Goal: Information Seeking & Learning: Learn about a topic

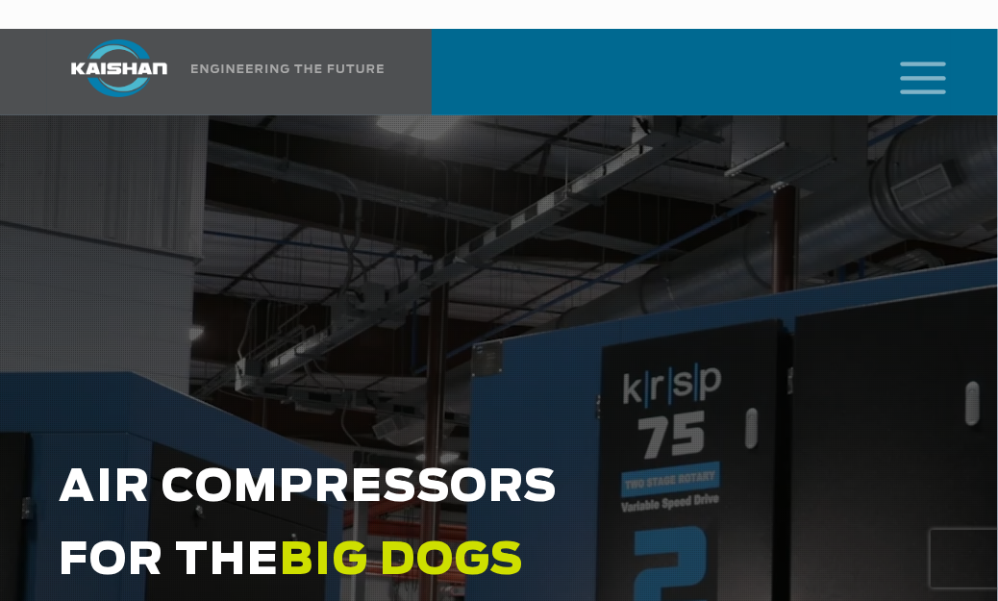
click at [913, 46] on icon "mobile menu" at bounding box center [924, 76] width 62 height 60
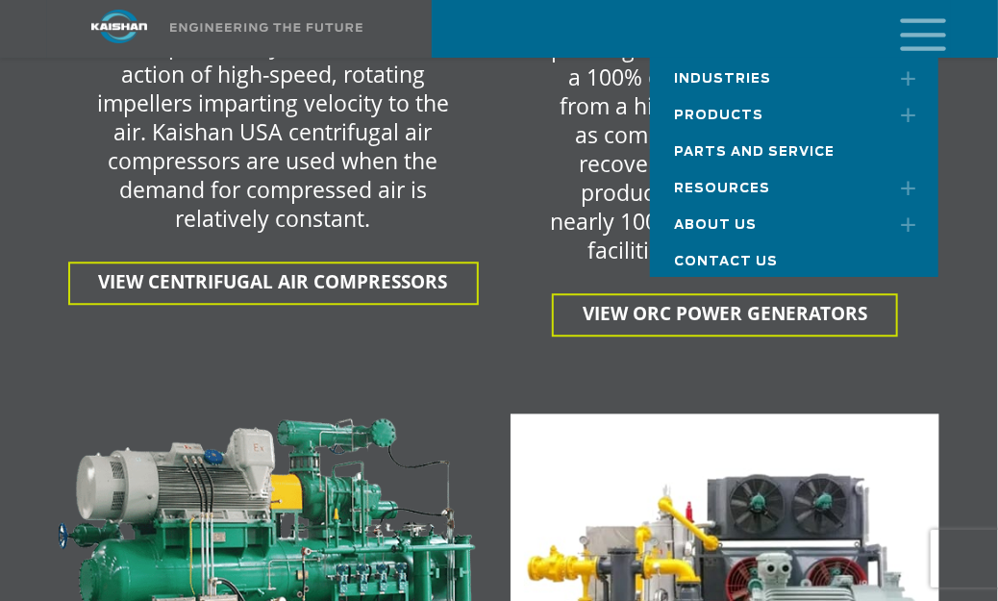
scroll to position [4039, 0]
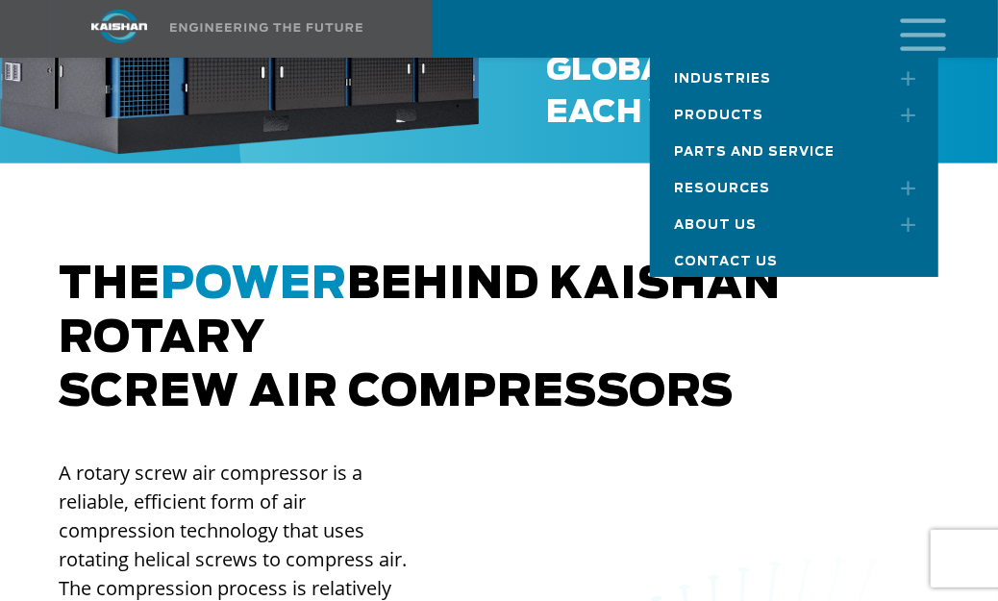
click at [504, 304] on h2 "The power behind Kaishan rotary screw air compressors" at bounding box center [499, 341] width 881 height 162
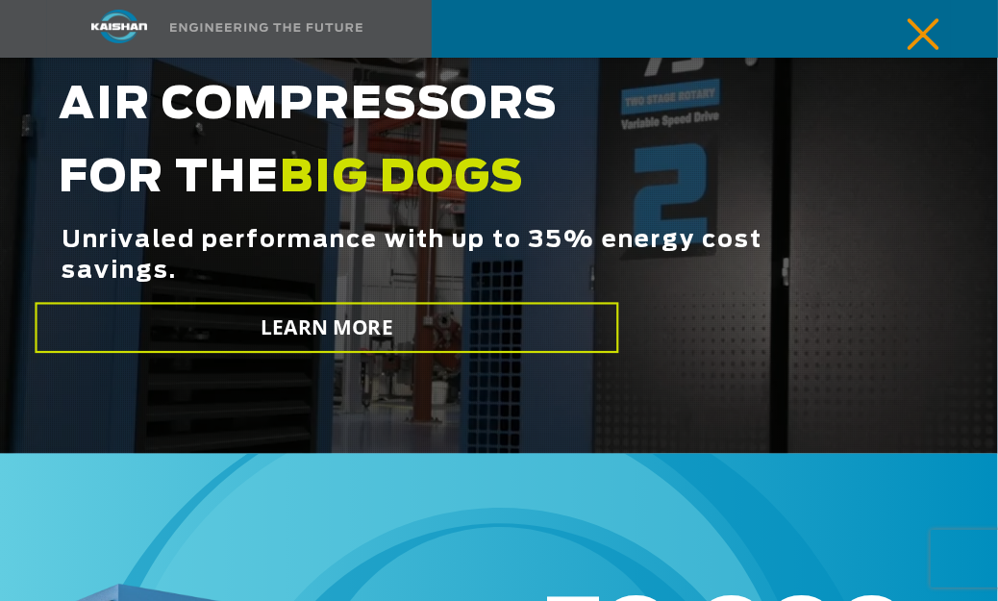
scroll to position [0, 0]
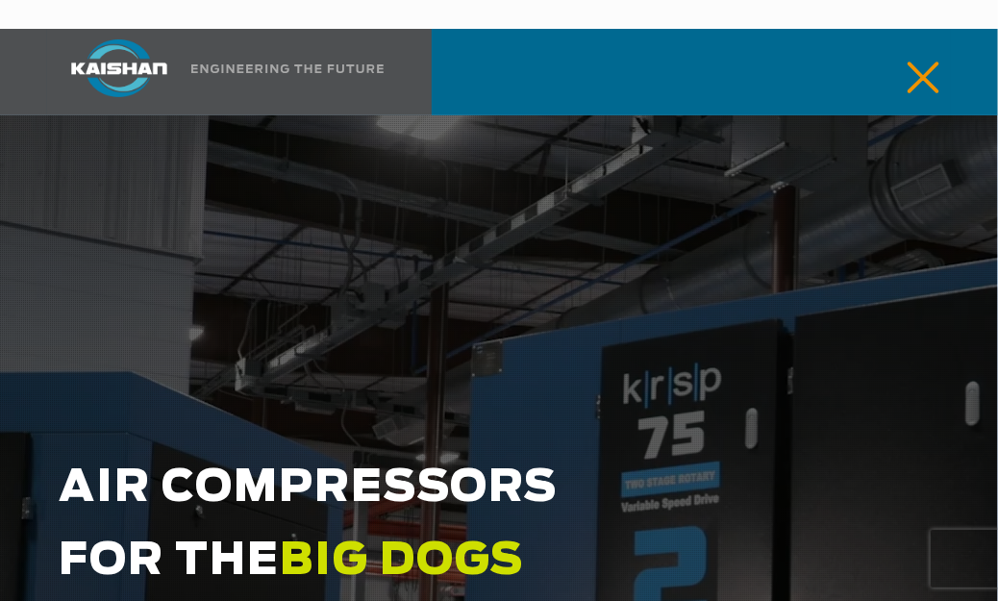
click at [925, 48] on icon "mobile menu" at bounding box center [924, 76] width 62 height 60
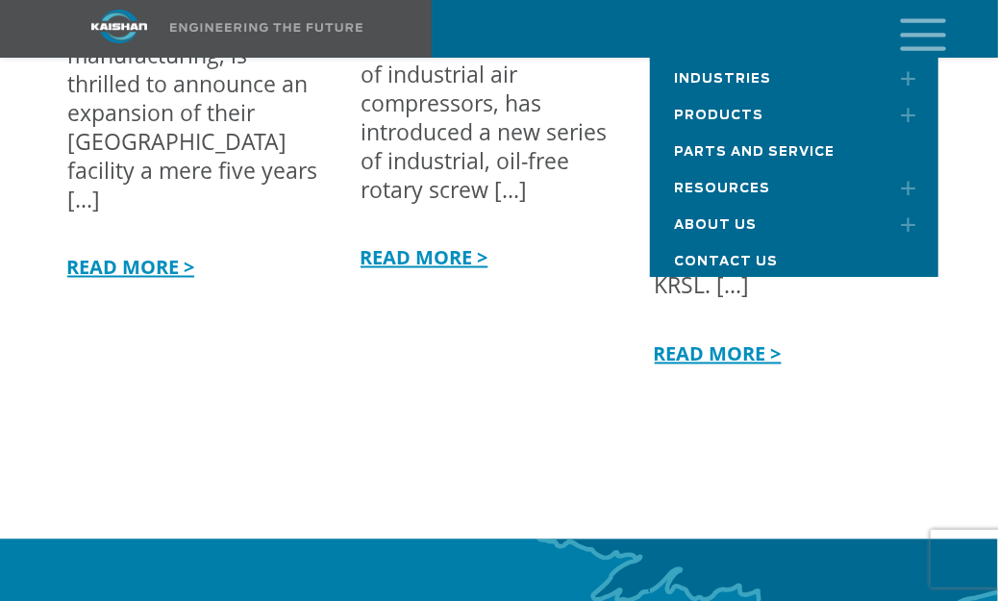
scroll to position [6155, 0]
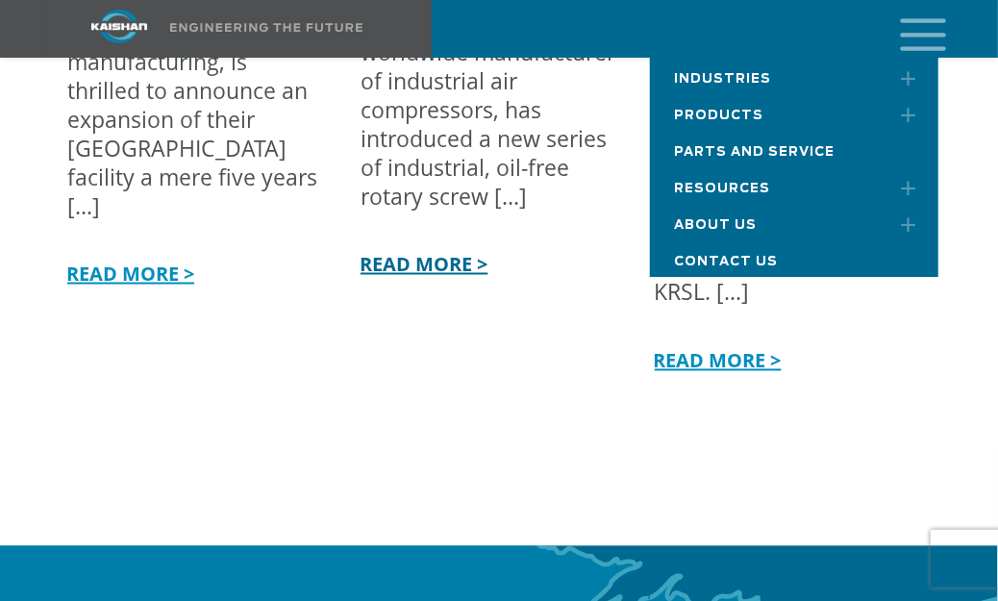
click at [401, 252] on link "READ MORE >" at bounding box center [422, 265] width 132 height 26
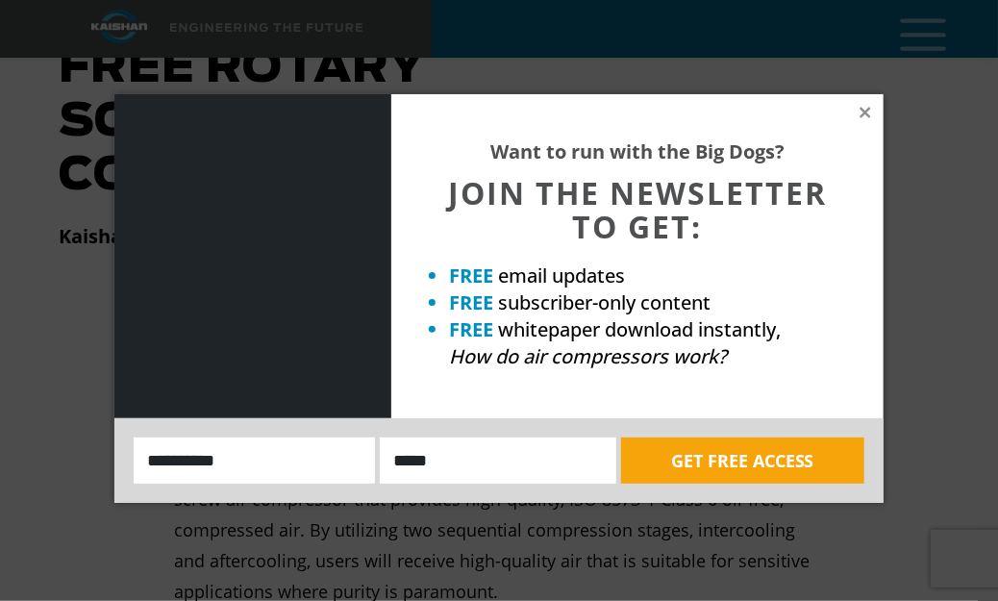
scroll to position [385, 0]
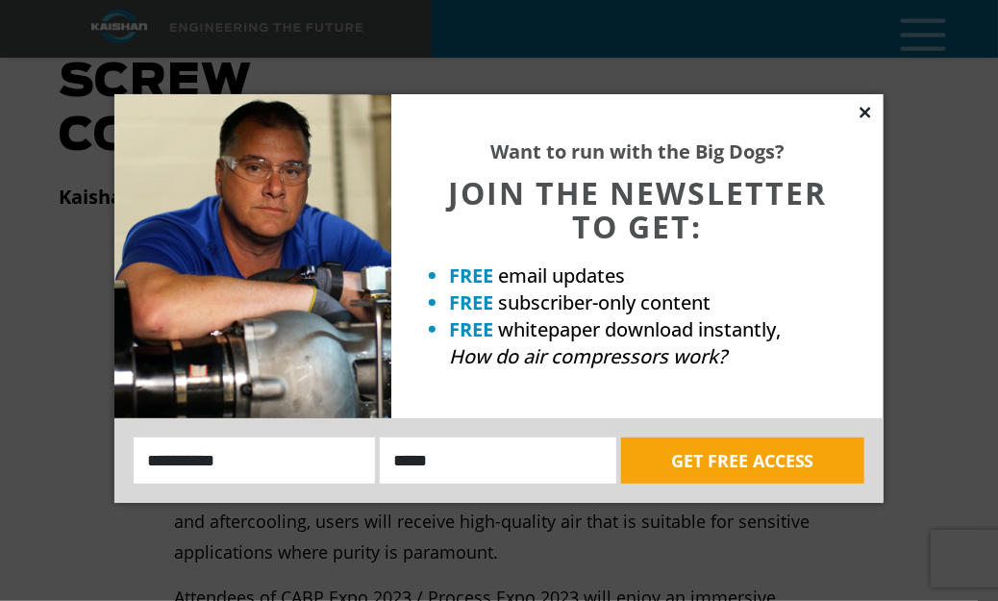
click at [868, 114] on icon at bounding box center [865, 112] width 11 height 11
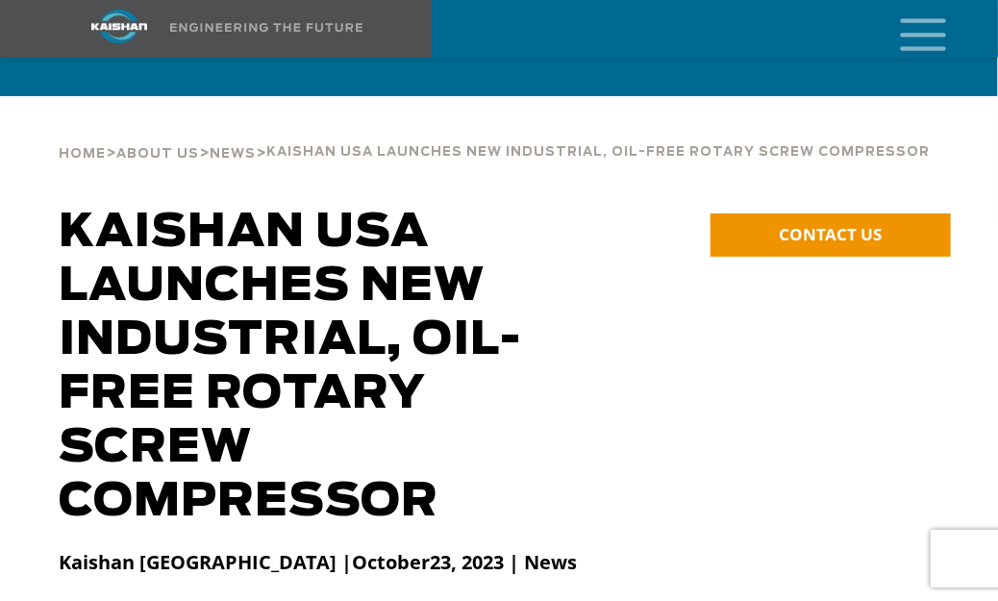
scroll to position [0, 0]
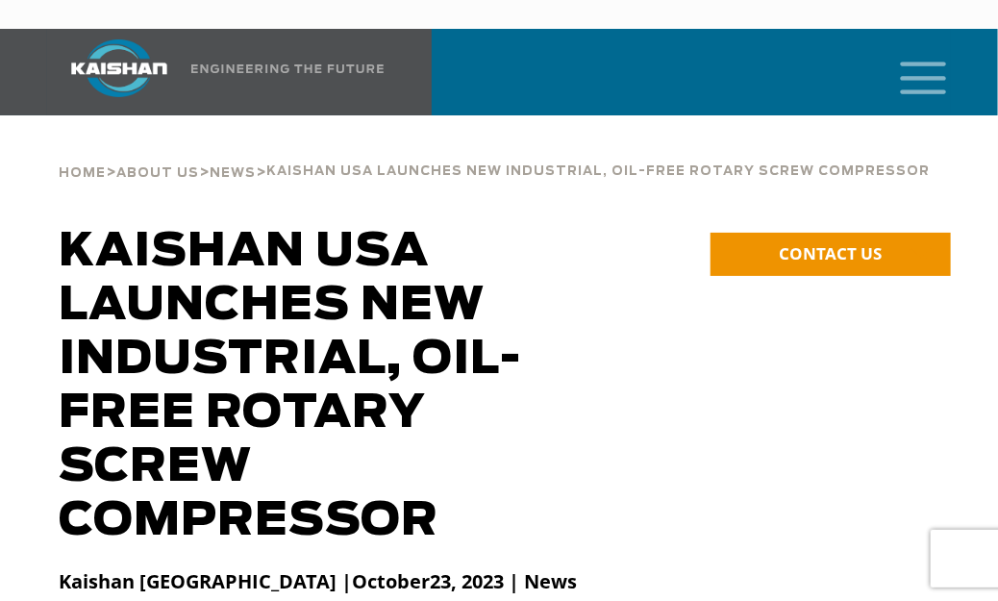
click at [915, 63] on icon "mobile menu" at bounding box center [924, 76] width 62 height 60
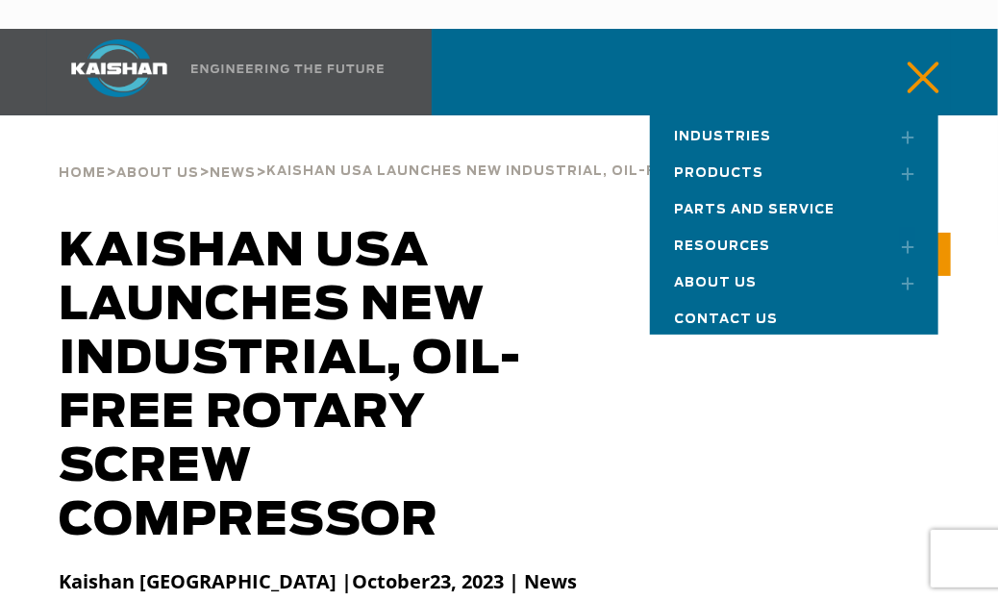
click at [577, 241] on h1 "Kaishan USA Launches New Industrial, Oil-Free Rotary Screw Compressor" at bounding box center [318, 386] width 519 height 323
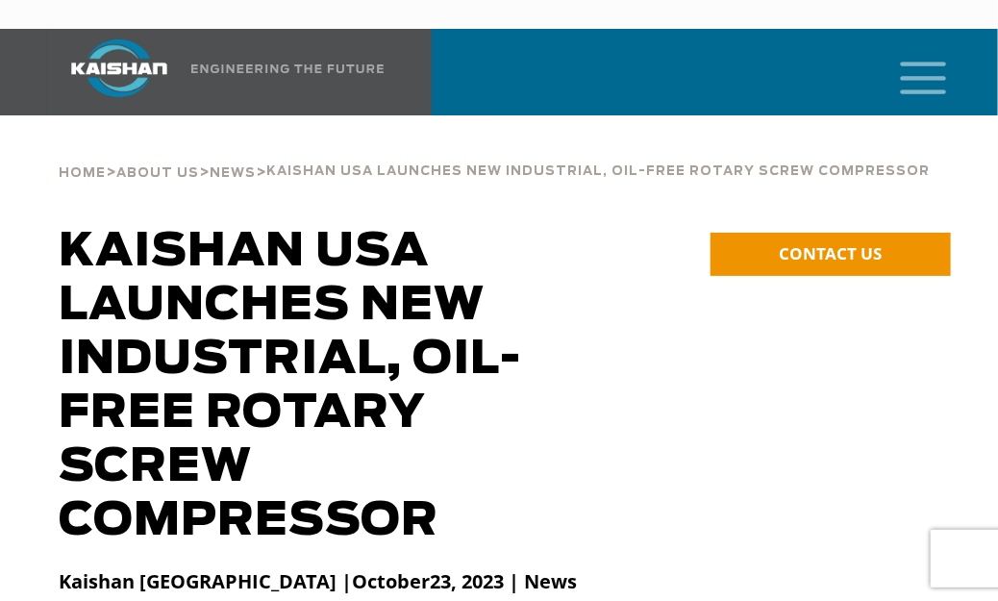
click at [933, 46] on icon "mobile menu" at bounding box center [924, 76] width 62 height 60
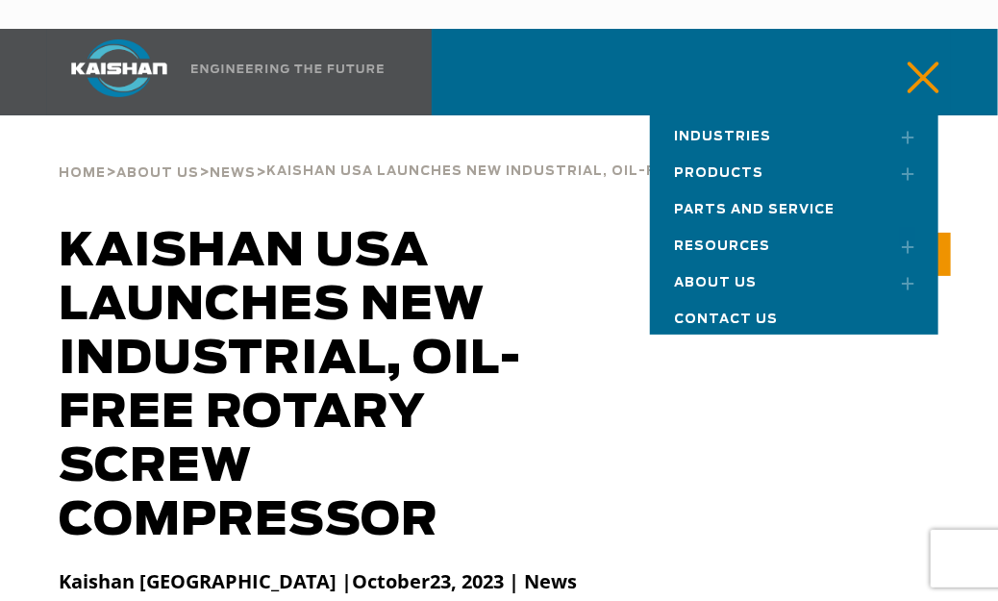
click at [730, 314] on span "Contact Us" at bounding box center [726, 320] width 104 height 13
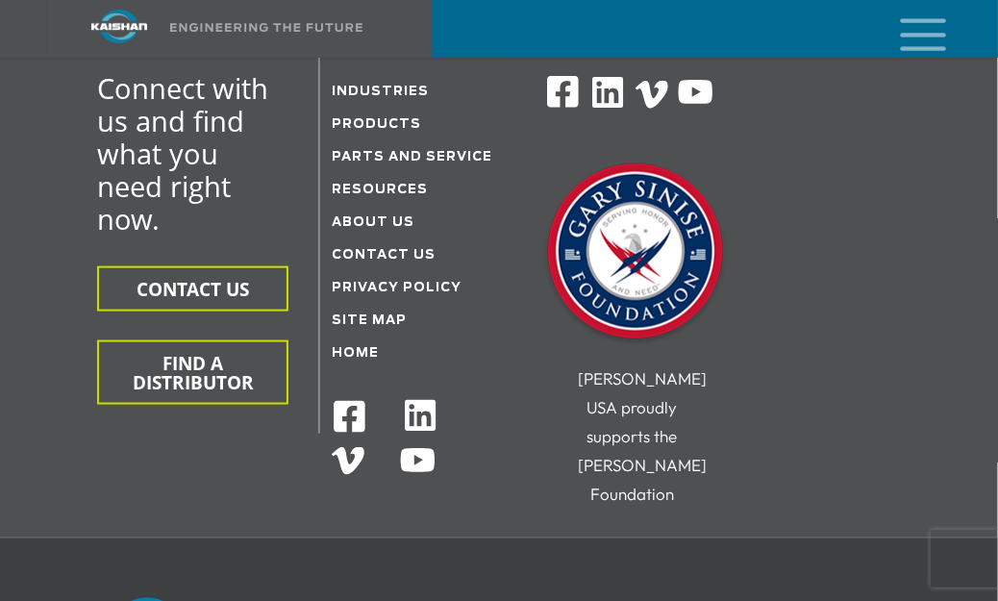
scroll to position [769, 0]
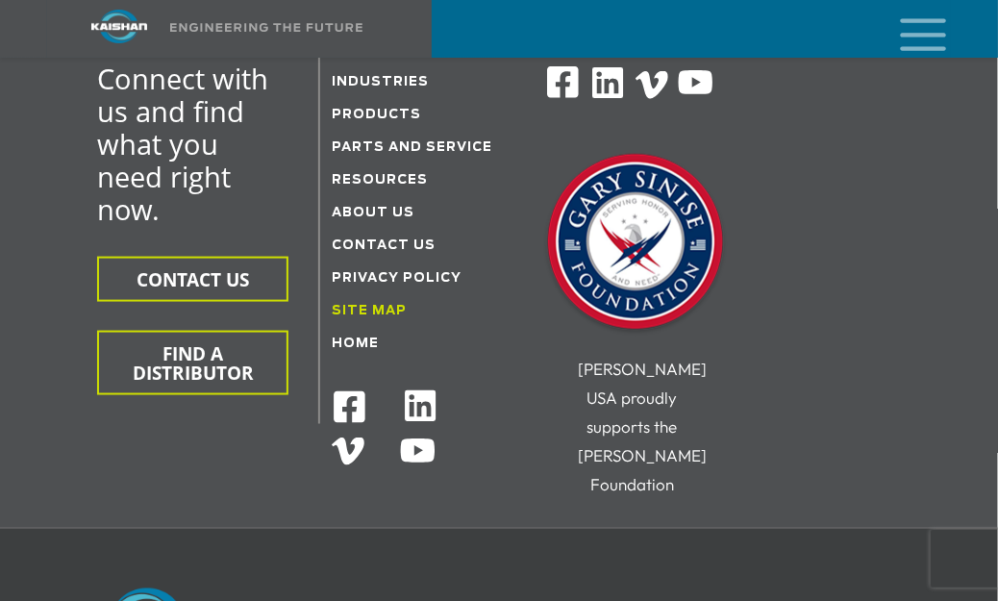
click at [392, 305] on link "Site Map" at bounding box center [369, 311] width 75 height 13
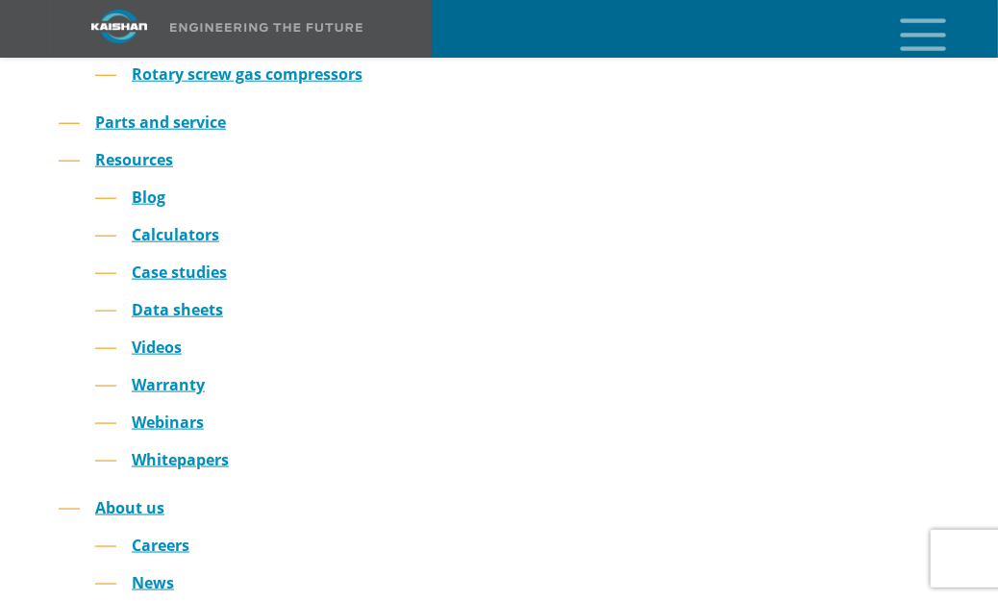
scroll to position [673, 0]
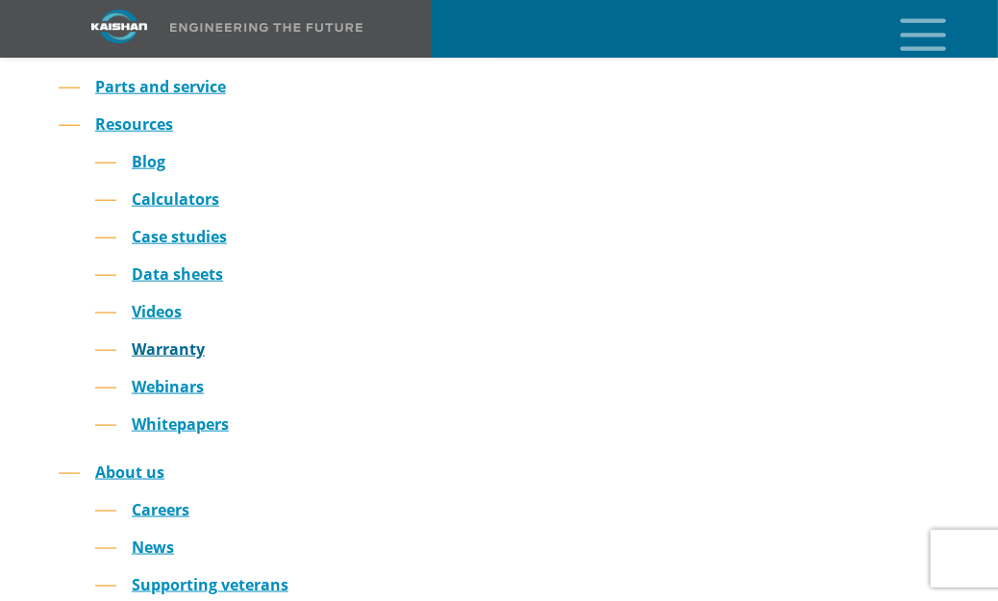
click at [187, 339] on link "Warranty" at bounding box center [168, 349] width 73 height 21
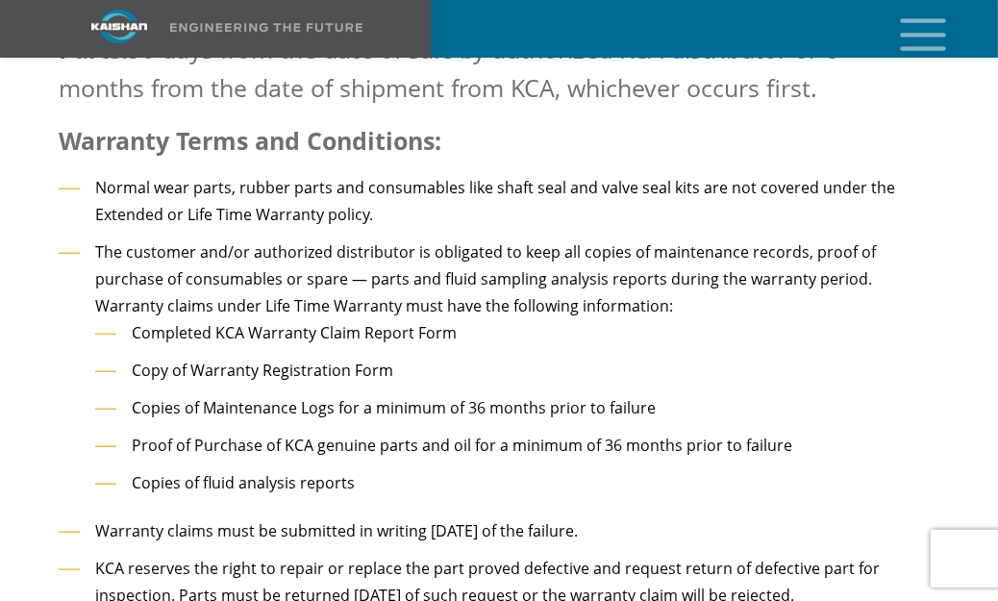
scroll to position [2982, 0]
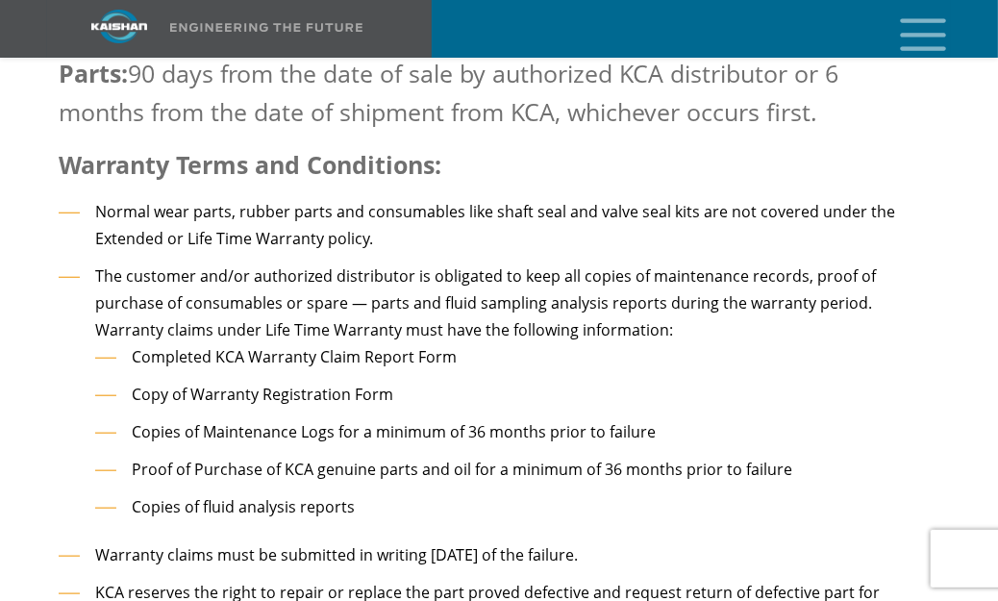
click at [488, 343] on li "Completed KCA Warranty Claim Report Form" at bounding box center [500, 357] width 810 height 28
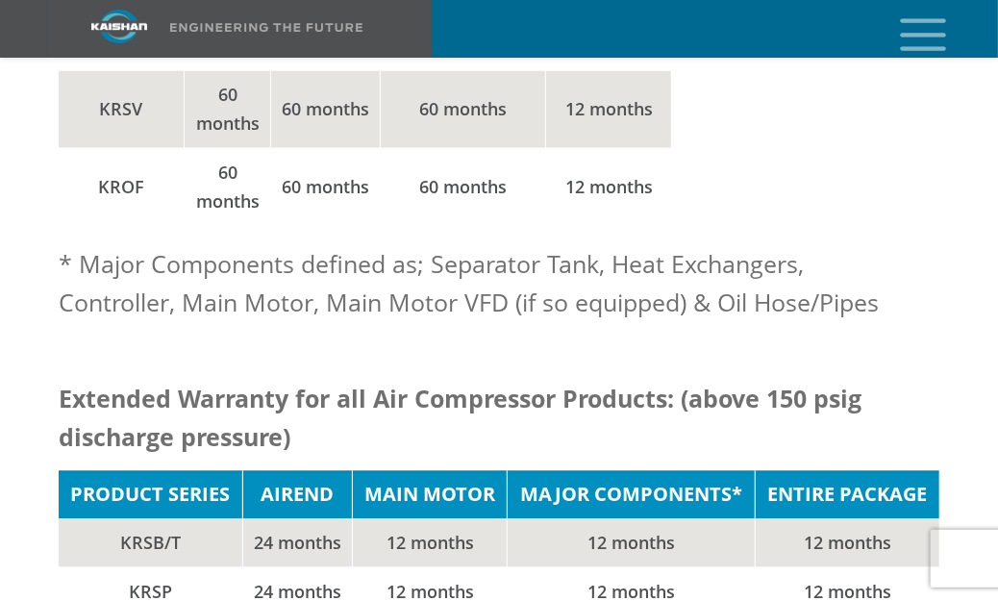
scroll to position [1058, 0]
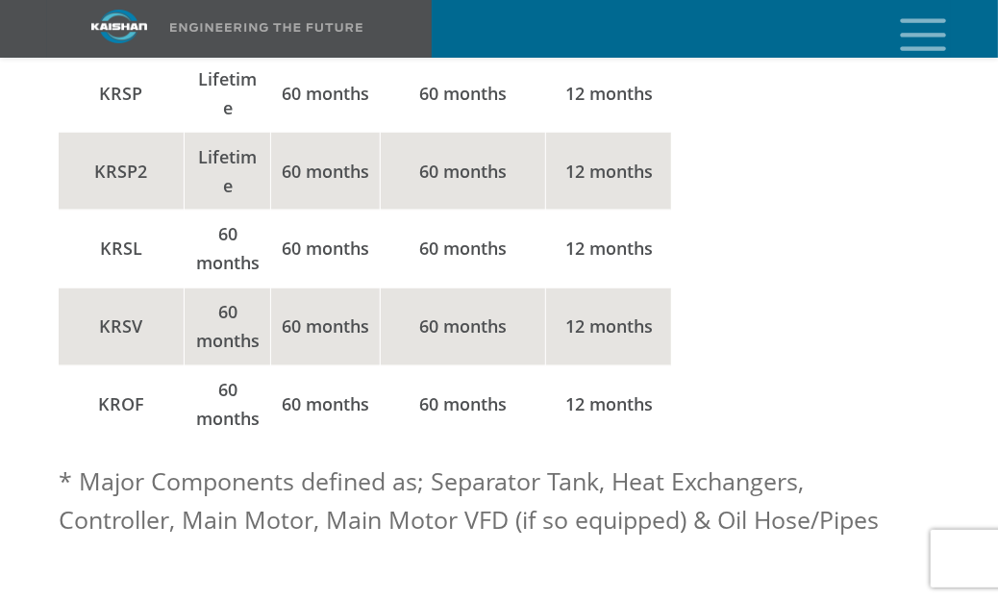
click at [419, 141] on td "60 months" at bounding box center [463, 172] width 166 height 78
